Goal: Task Accomplishment & Management: Manage account settings

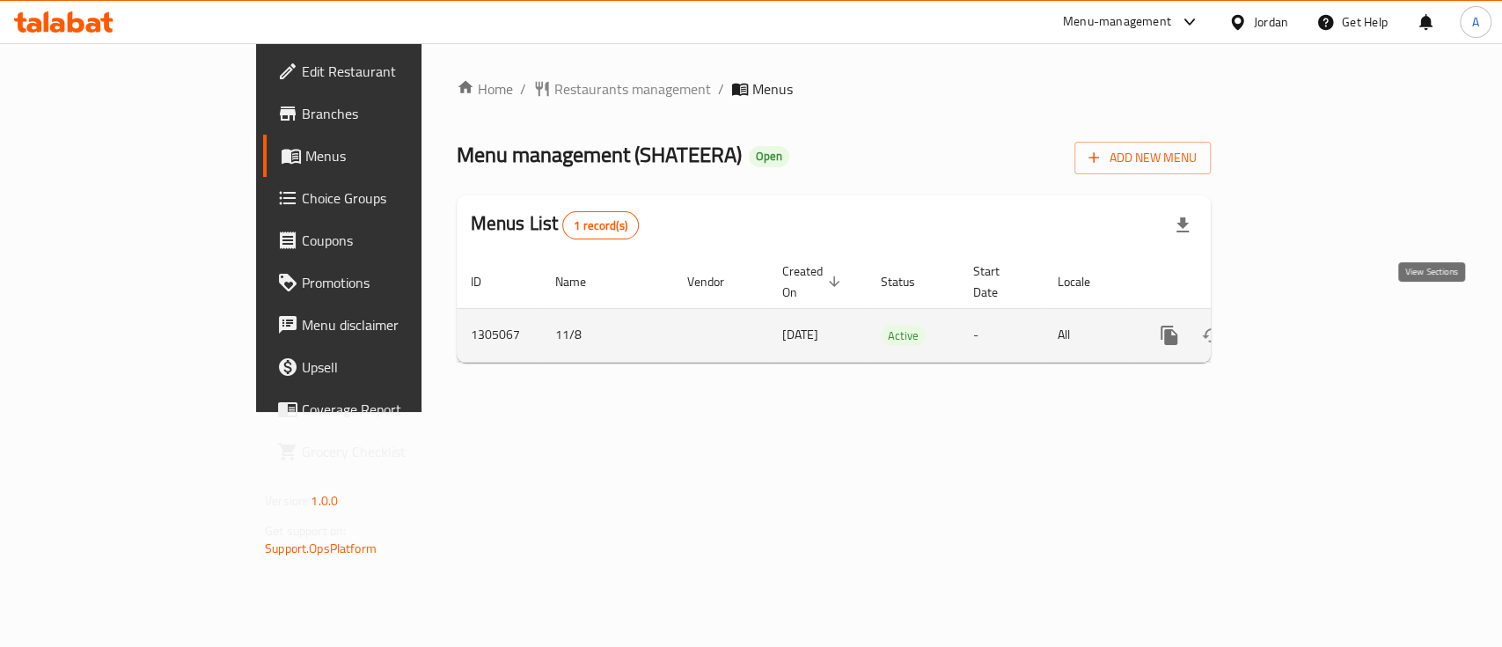
click at [1307, 325] on icon "enhanced table" at bounding box center [1295, 335] width 21 height 21
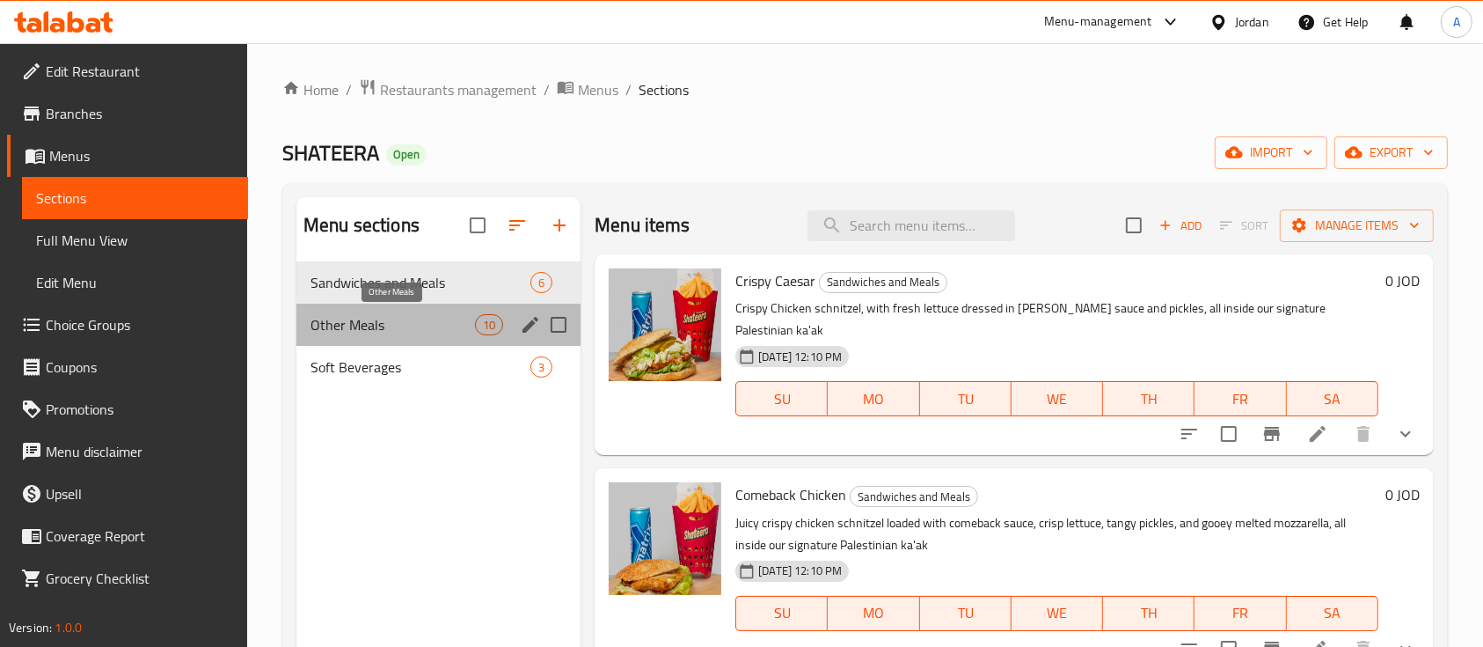
click at [372, 320] on span "Other Meals" at bounding box center [393, 324] width 165 height 21
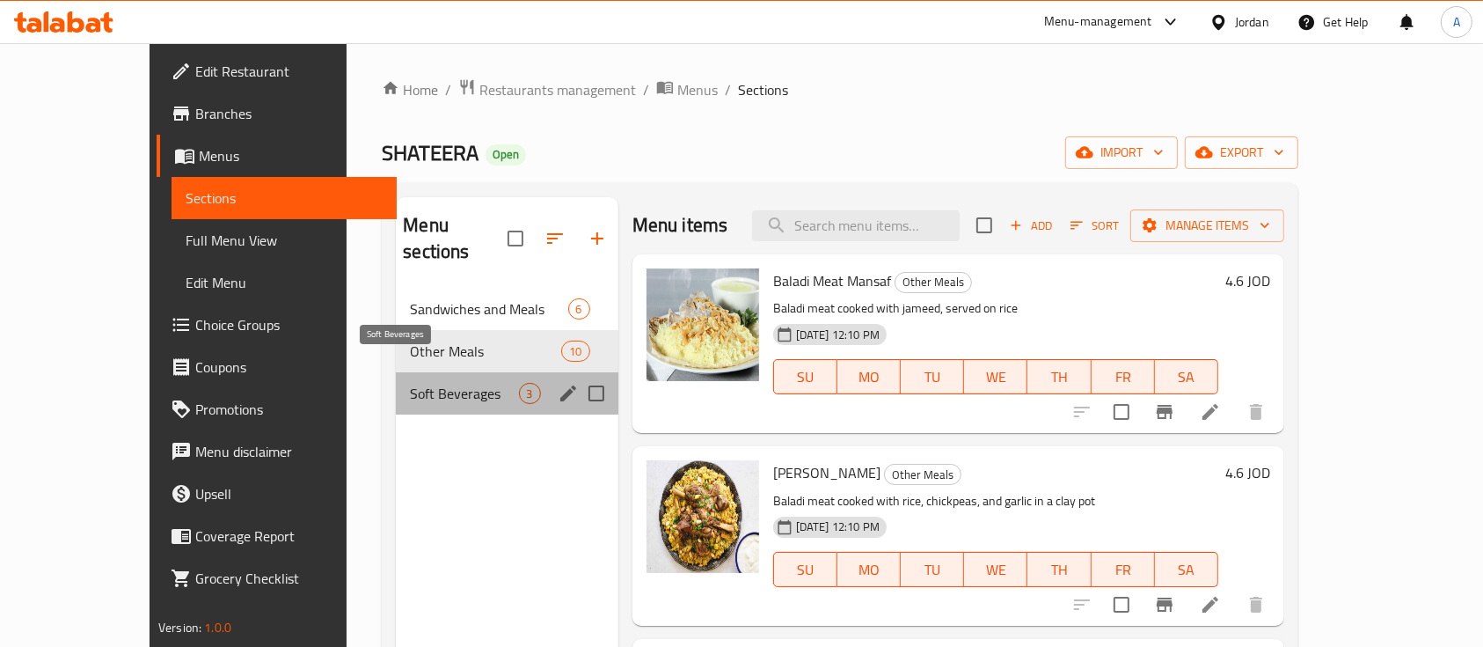
click at [410, 383] on span "Soft Beverages" at bounding box center [464, 393] width 108 height 21
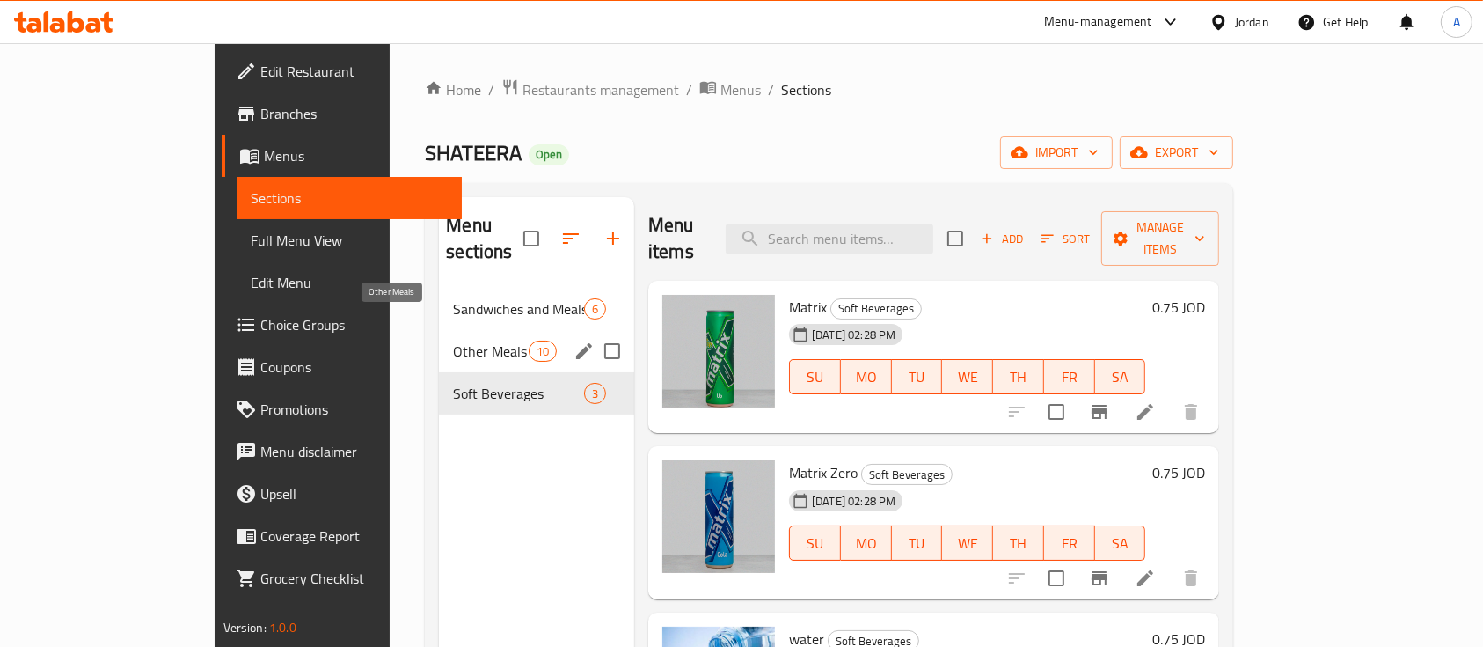
click at [453, 341] on span "Other Meals" at bounding box center [490, 351] width 75 height 21
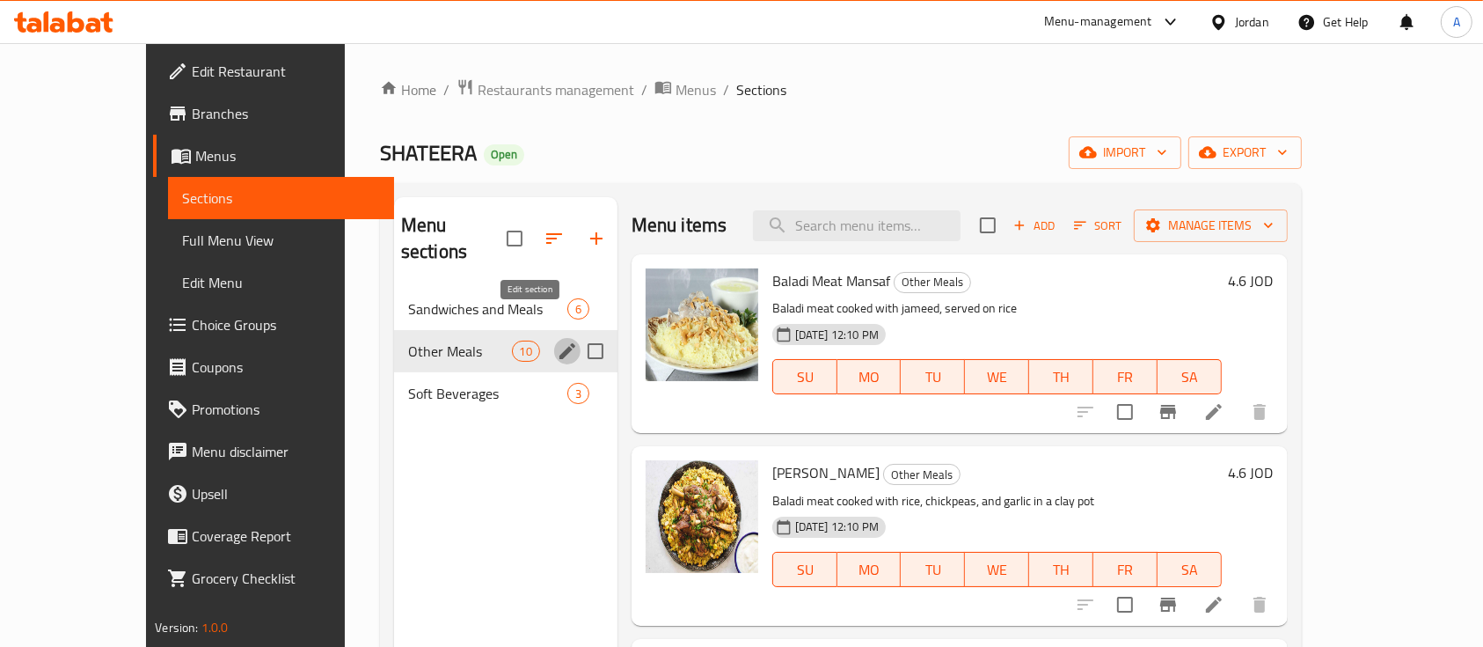
click at [557, 341] on icon "edit" at bounding box center [567, 351] width 21 height 21
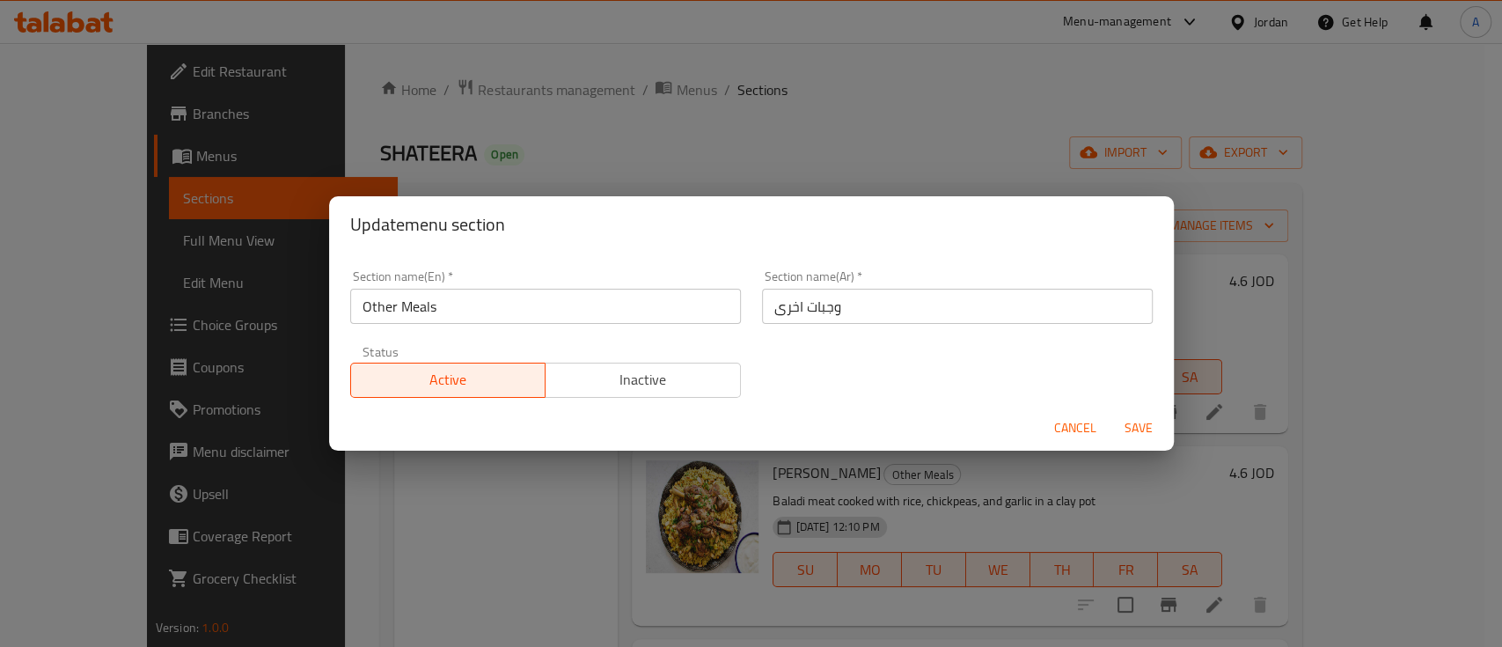
click at [625, 384] on span "Inactive" at bounding box center [643, 380] width 181 height 26
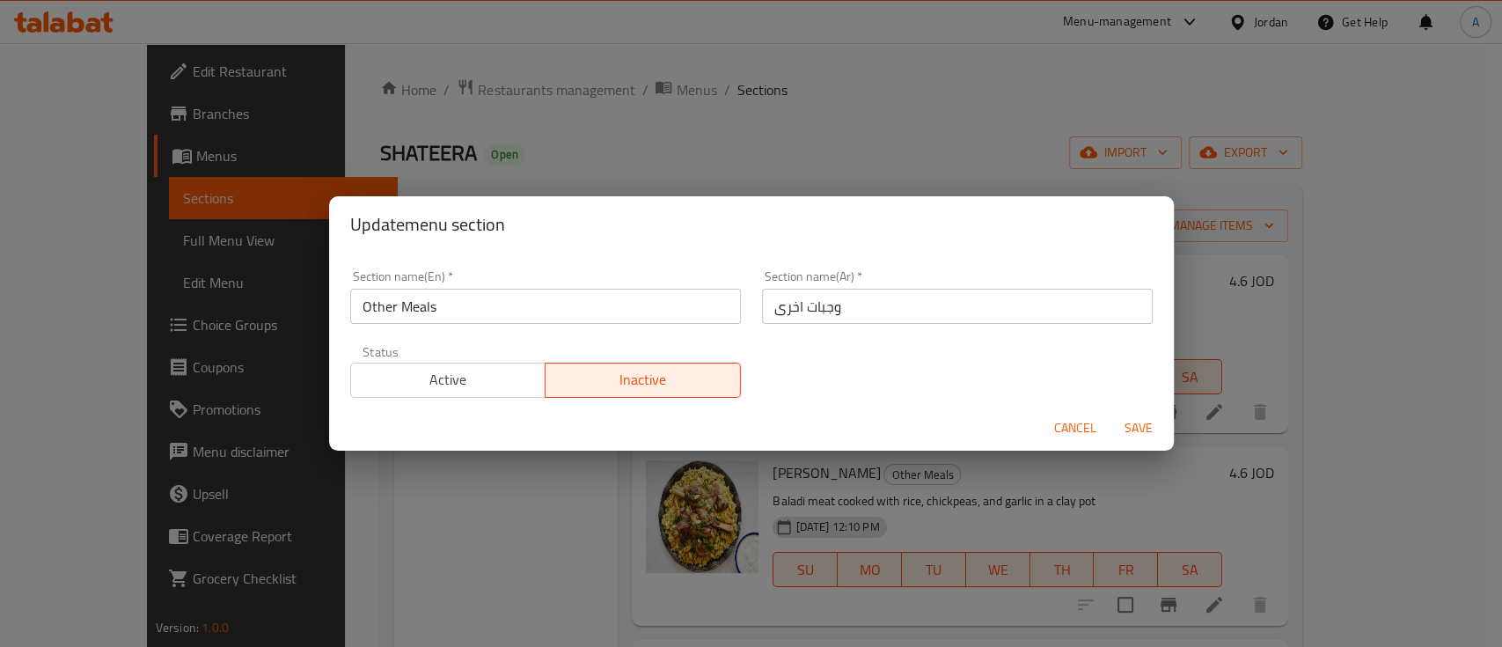
click at [1136, 427] on span "Save" at bounding box center [1138, 428] width 42 height 22
